Goal: Task Accomplishment & Management: Manage account settings

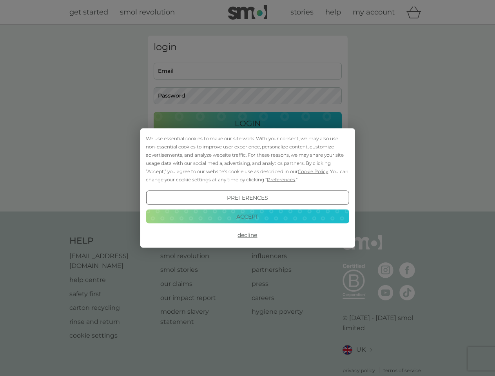
click at [313, 171] on span "Cookie Policy" at bounding box center [313, 172] width 30 height 6
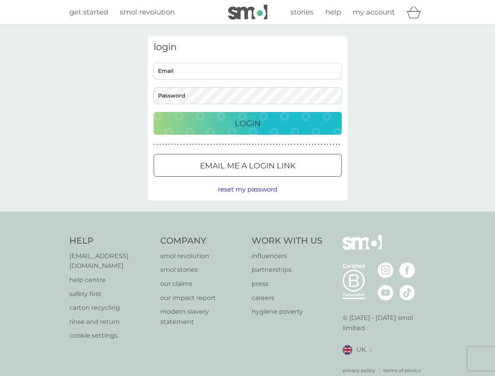
click at [280, 180] on div "login Email Password Login ● ● ● ● ● ● ● ● ● ● ● ● ● ● ● ● ● ● ● ● ● ● ● ● ● ● …" at bounding box center [248, 118] width 200 height 165
click at [247, 198] on div "login Email Password Login ● ● ● ● ● ● ● ● ● ● ● ● ● ● ● ● ● ● ● ● ● ● ● ● ● ● …" at bounding box center [248, 118] width 200 height 165
click at [247, 235] on div "Help [EMAIL_ADDRESS][DOMAIN_NAME] help centre safety first carton recycling rin…" at bounding box center [247, 304] width 357 height 139
click at [247, 216] on div "Help [EMAIL_ADDRESS][DOMAIN_NAME] help centre safety first carton recycling rin…" at bounding box center [247, 305] width 495 height 186
